Goal: Find specific page/section: Find specific page/section

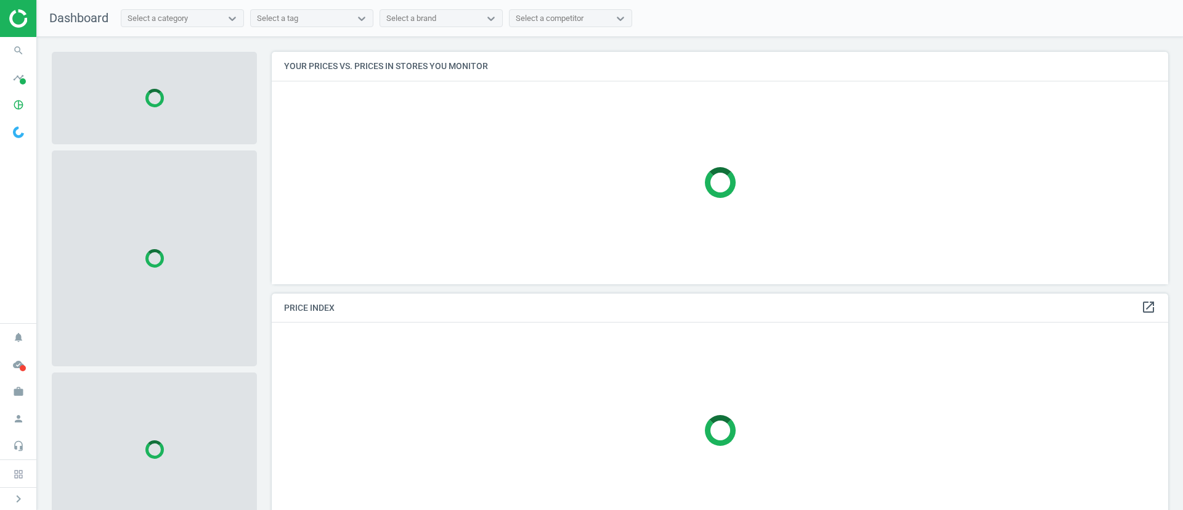
scroll to position [261, 911]
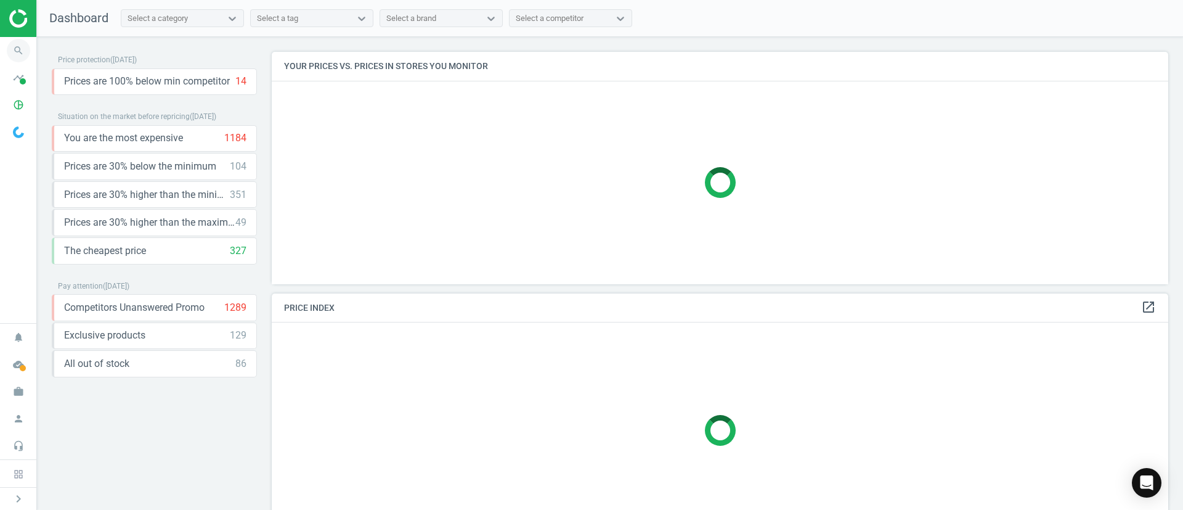
click at [14, 46] on icon "search" at bounding box center [18, 50] width 23 height 23
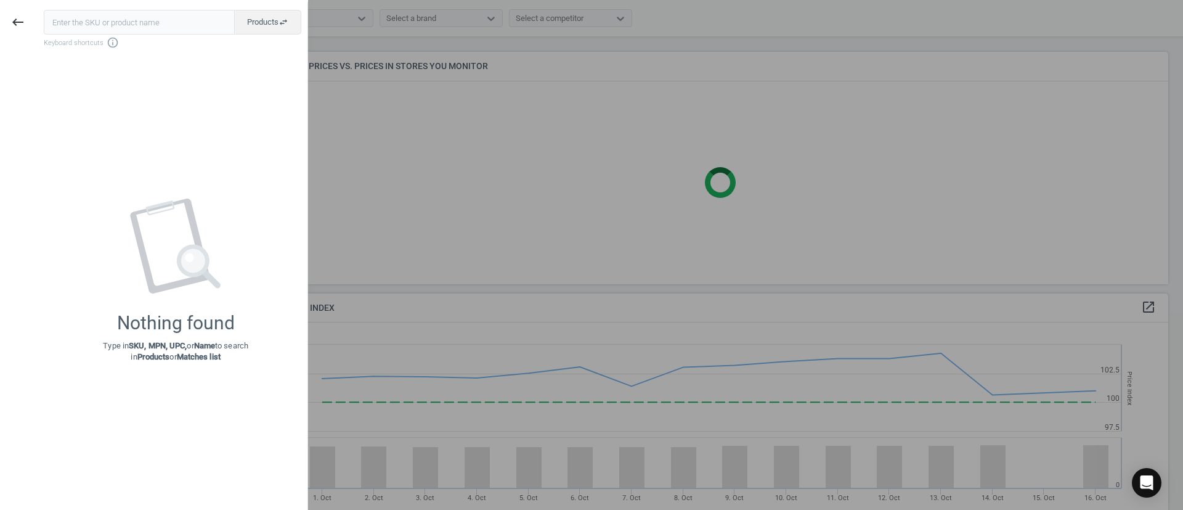
scroll to position [312, 911]
click at [15, 23] on icon "keyboard_backspace" at bounding box center [17, 22] width 15 height 15
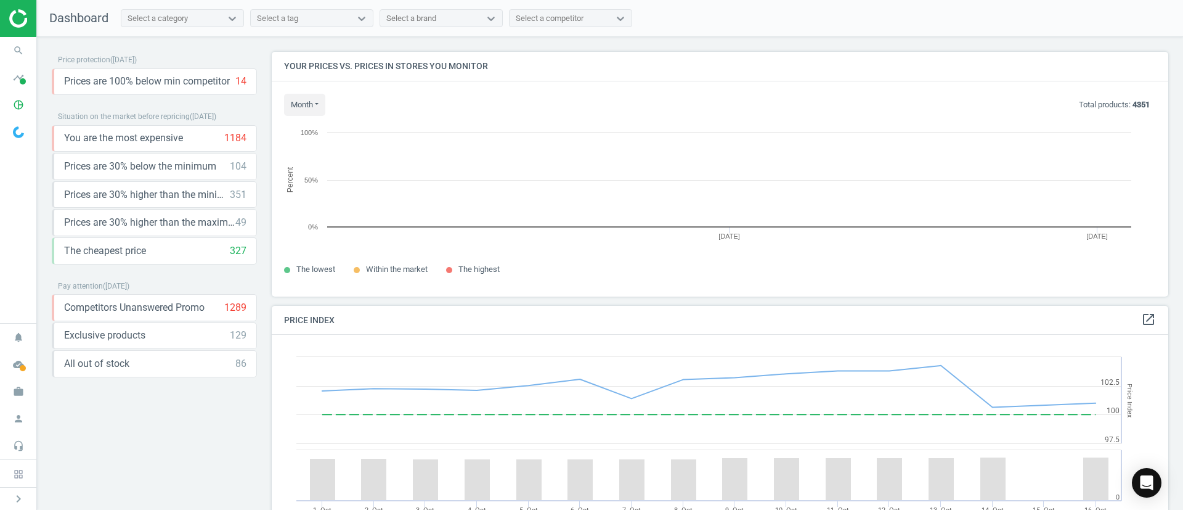
scroll to position [6, 6]
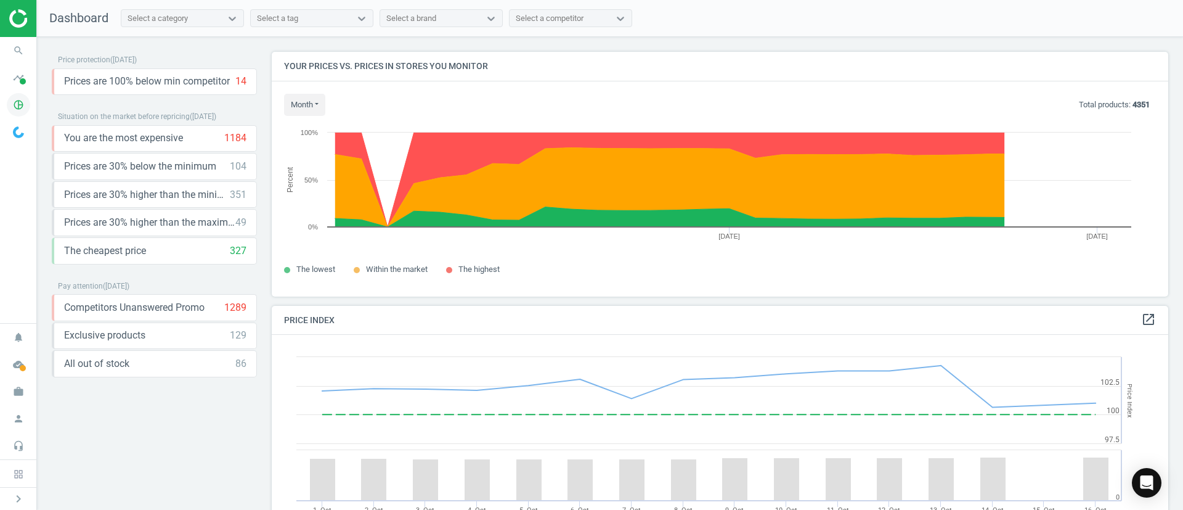
click at [9, 104] on icon "pie_chart_outlined" at bounding box center [18, 104] width 23 height 23
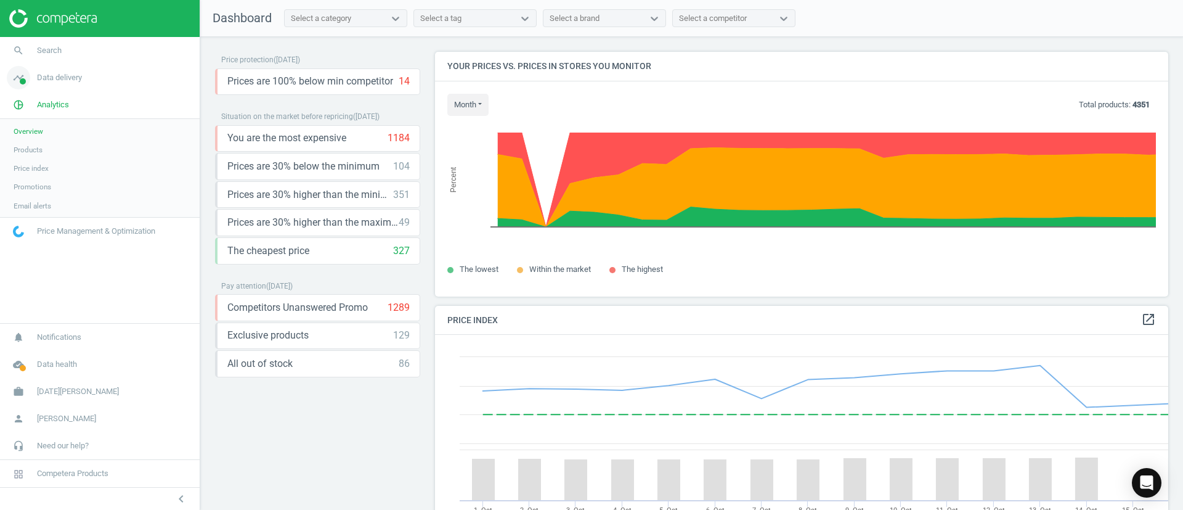
scroll to position [312, 748]
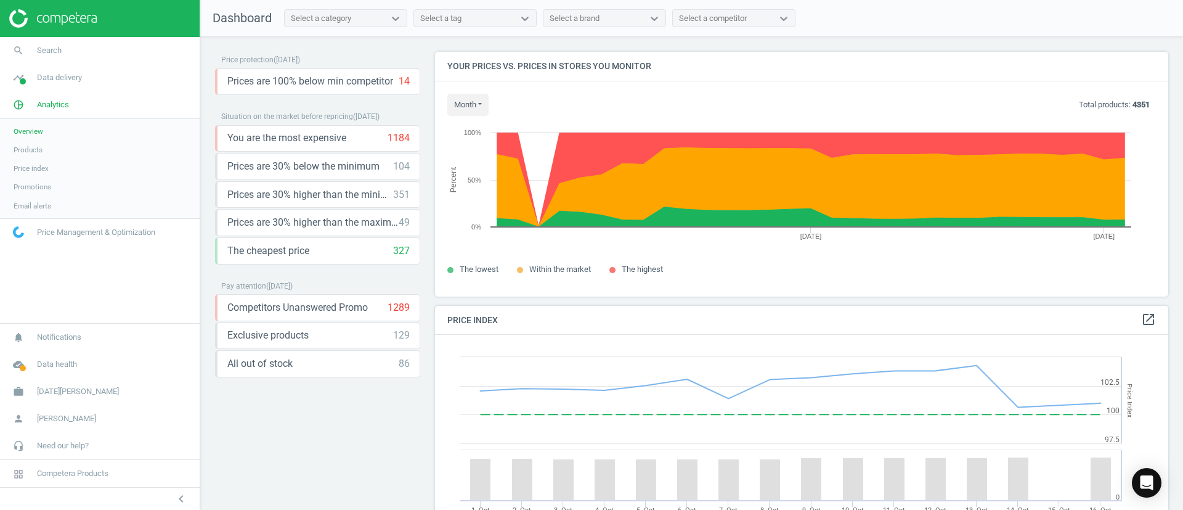
click at [28, 152] on span "Products" at bounding box center [28, 150] width 29 height 10
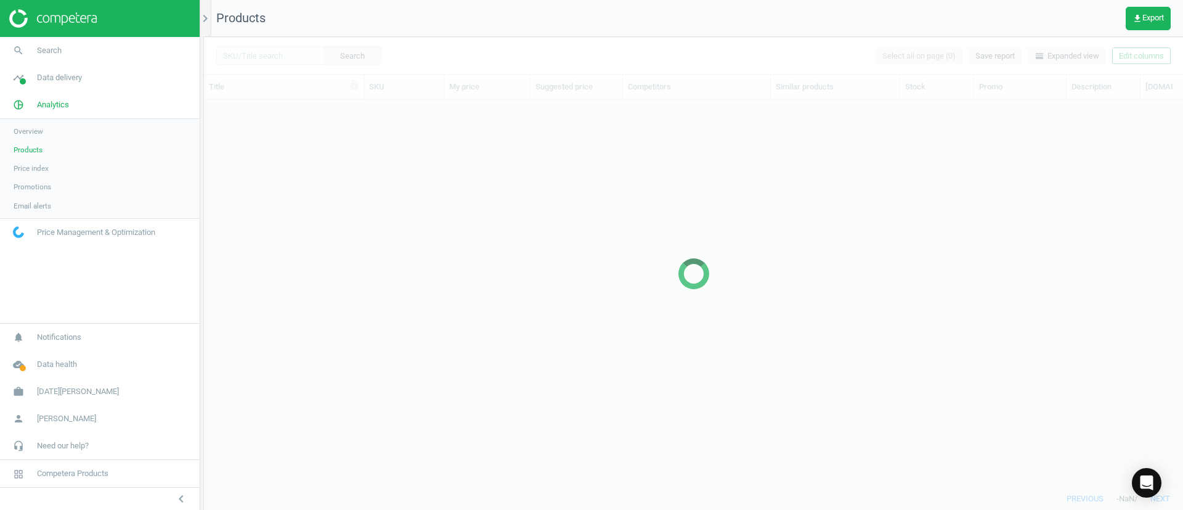
scroll to position [359, 965]
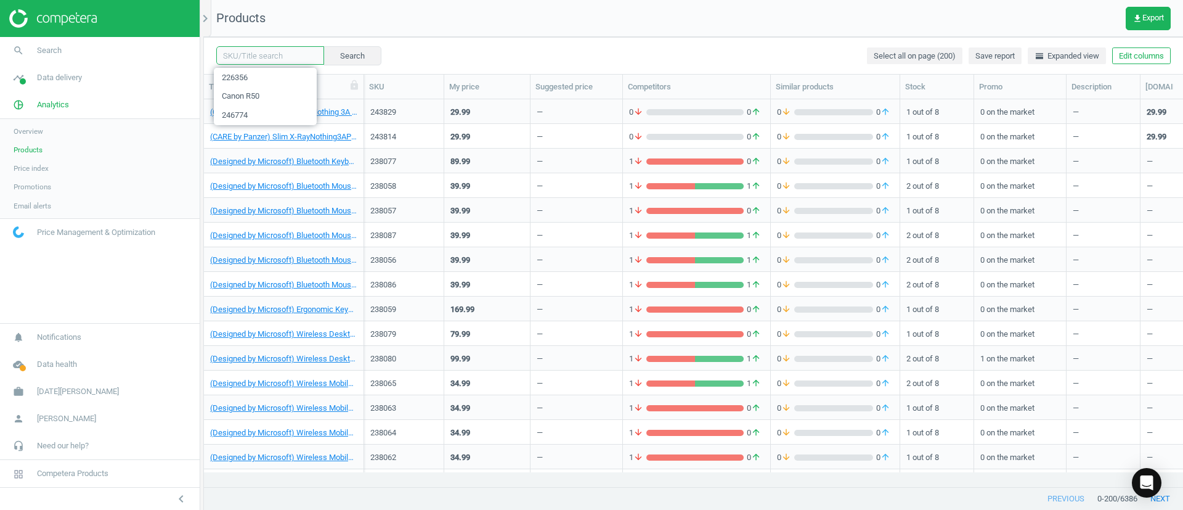
click at [274, 59] on input "text" at bounding box center [270, 55] width 108 height 18
paste input "215166"
type input "215166"
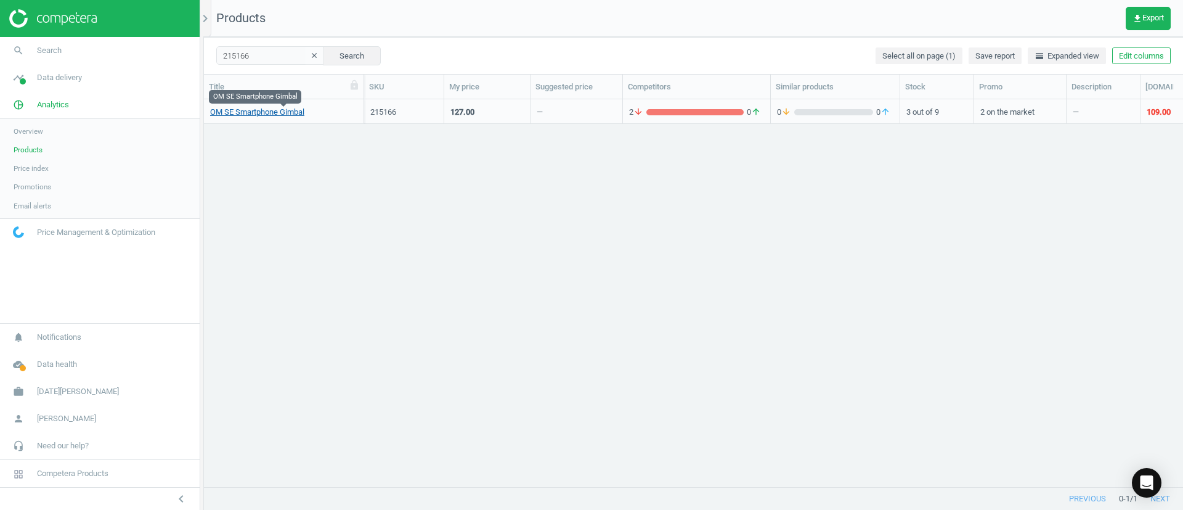
click at [272, 115] on link "OM SE Smartphone Gimbal" at bounding box center [257, 112] width 94 height 11
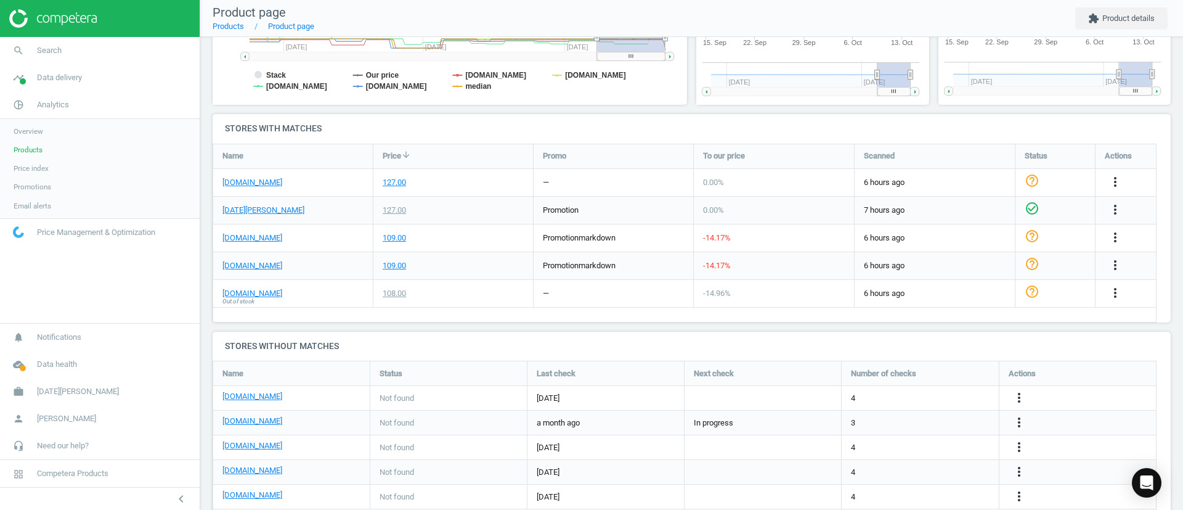
scroll to position [351, 0]
click at [46, 151] on link "Products" at bounding box center [100, 149] width 200 height 18
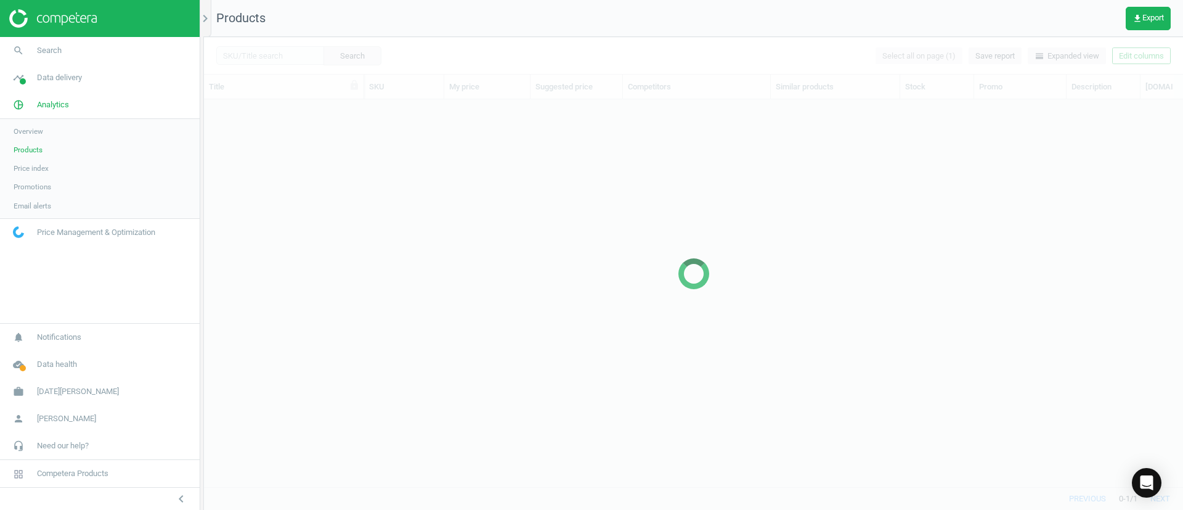
scroll to position [359, 965]
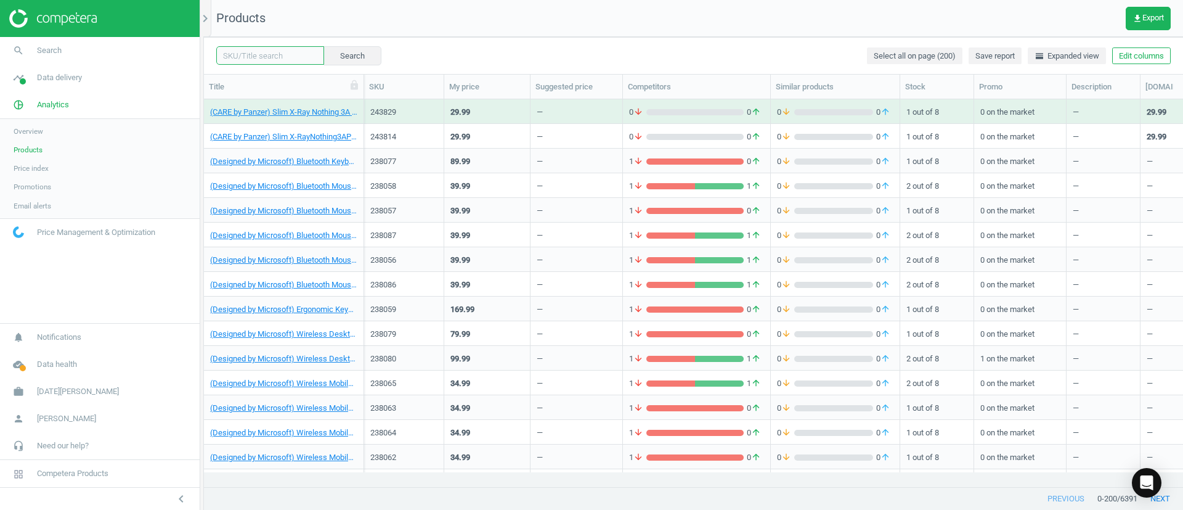
click at [286, 57] on input "text" at bounding box center [270, 55] width 108 height 18
paste input "220841"
type input "220841"
click at [323, 54] on button "Search" at bounding box center [352, 55] width 58 height 18
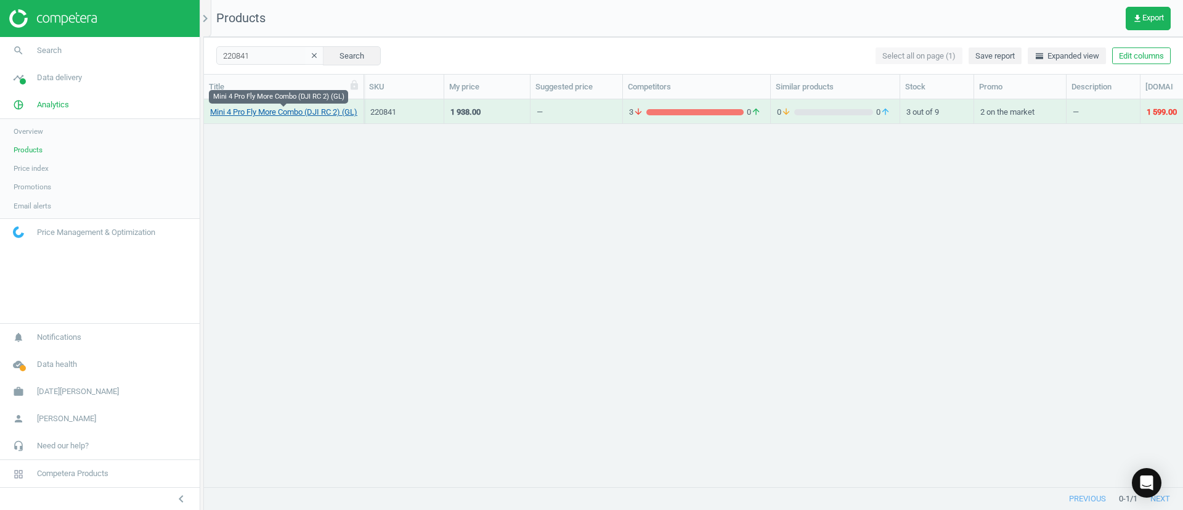
click at [266, 115] on link "Mini 4 Pro Fly More Combo (DJI RC 2) (GL)" at bounding box center [283, 112] width 147 height 11
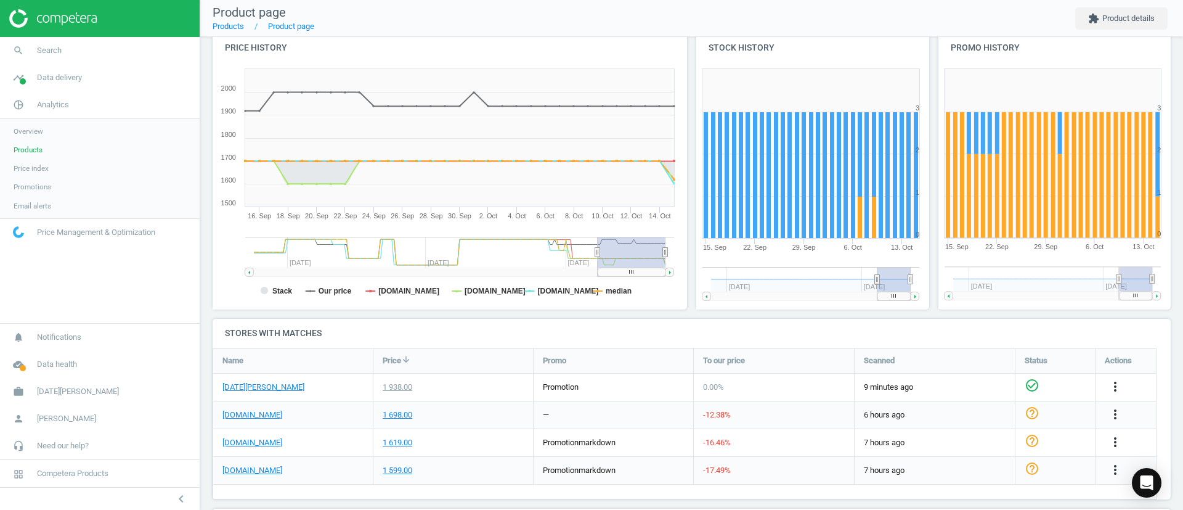
scroll to position [185, 0]
